Goal: Check status: Check status

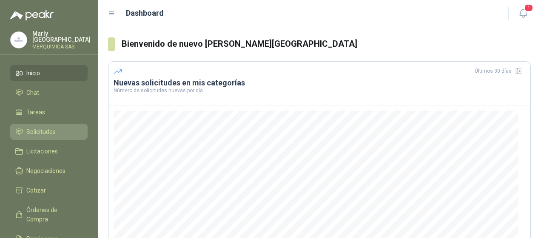
click at [60, 129] on li "Solicitudes" at bounding box center [48, 131] width 67 height 9
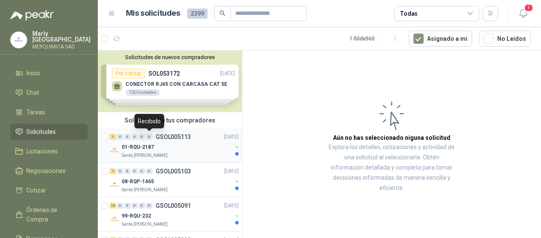
click at [149, 137] on div "0" at bounding box center [149, 137] width 6 height 6
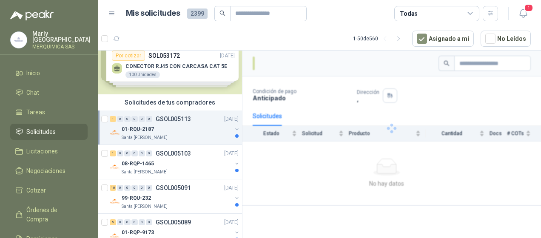
scroll to position [43, 0]
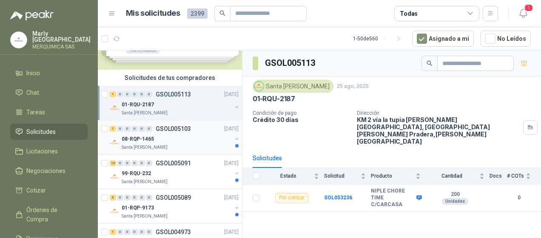
click at [194, 126] on div "1 0 0 0 0 0 GSOL005103 [DATE]" at bounding box center [175, 129] width 131 height 10
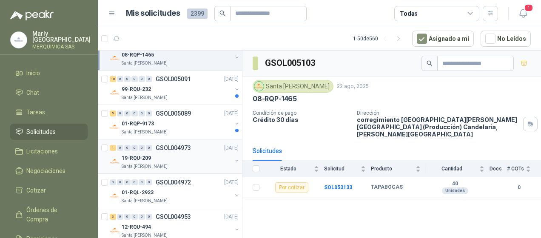
scroll to position [128, 0]
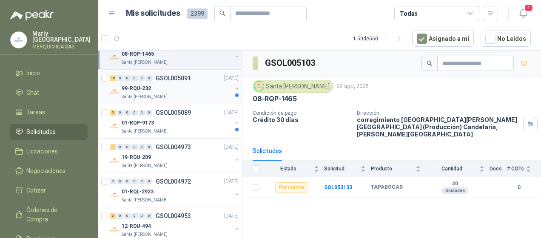
click at [203, 92] on div "99-RQU-232" at bounding box center [177, 88] width 110 height 10
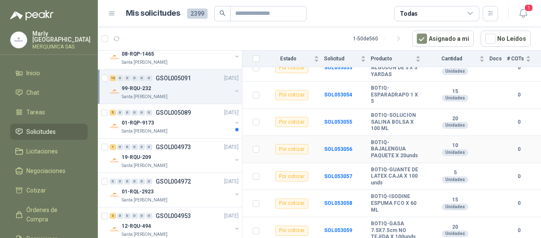
scroll to position [198, 0]
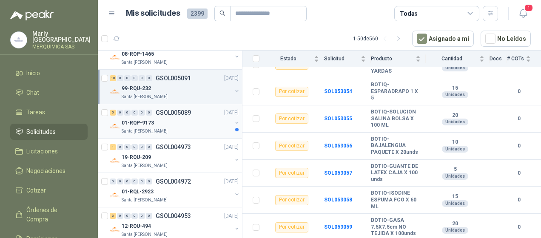
click at [183, 131] on div "Santa [PERSON_NAME]" at bounding box center [177, 131] width 110 height 7
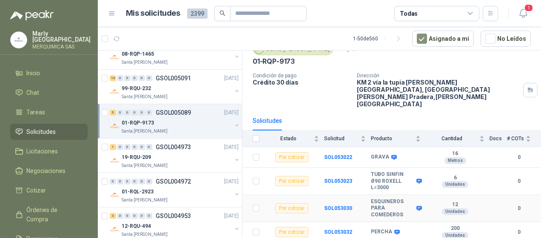
scroll to position [57, 0]
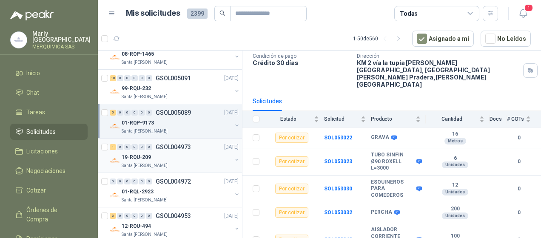
click at [183, 160] on div "19-RQU-209" at bounding box center [177, 157] width 110 height 10
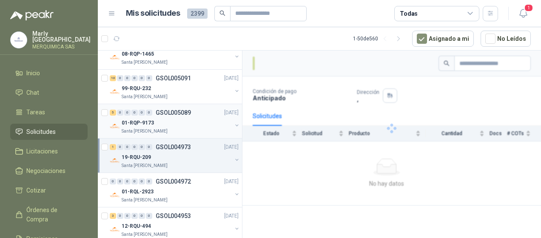
scroll to position [213, 0]
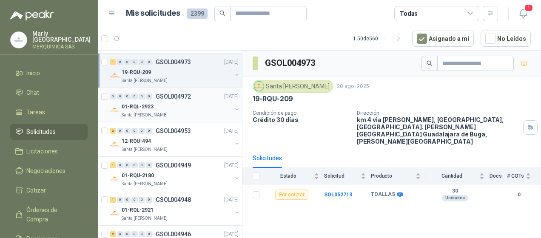
click at [197, 109] on div "01-RQL-2923" at bounding box center [177, 107] width 110 height 10
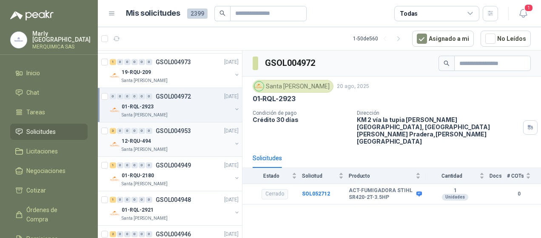
click at [195, 143] on div "12-RQU-494" at bounding box center [177, 141] width 110 height 10
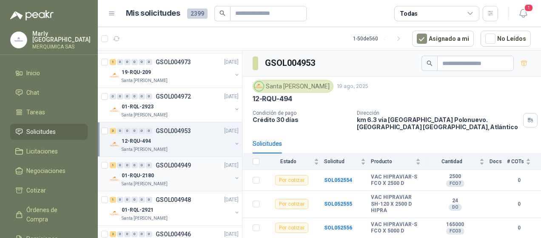
click at [166, 158] on div "1 0 0 0 0 0 GSOL004949 [DATE] 01-RQU-2180 [GEOGRAPHIC_DATA][PERSON_NAME]" at bounding box center [170, 174] width 144 height 34
